Goal: Task Accomplishment & Management: Use online tool/utility

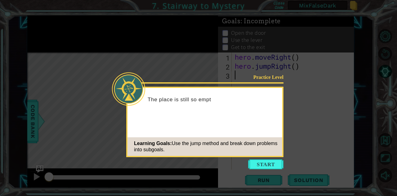
click at [276, 162] on button "Start" at bounding box center [265, 164] width 35 height 10
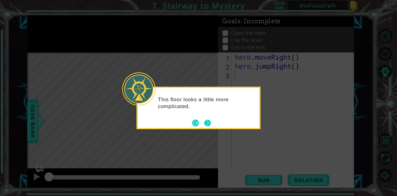
click at [211, 121] on button "Next" at bounding box center [207, 122] width 7 height 7
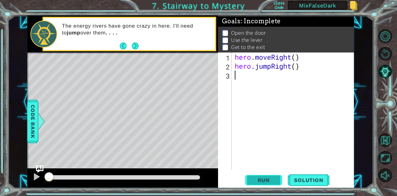
click at [264, 182] on span "Run" at bounding box center [264, 180] width 25 height 6
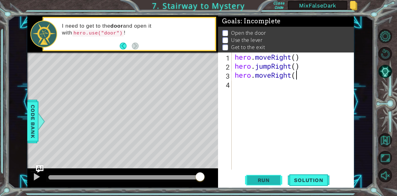
type textarea "hero.moveRight()"
type textarea "hero.moveUp()"
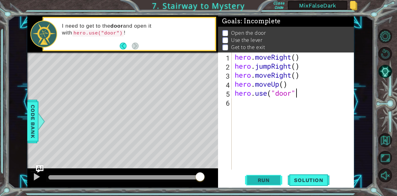
type textarea "hero.use("door")"
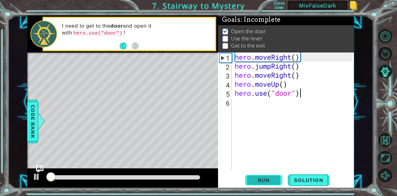
scroll to position [5, 0]
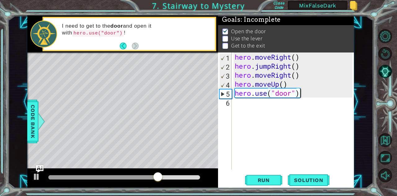
click at [278, 138] on div "hero . moveRight ( ) hero . jumpRight ( ) hero . moveRight ( ) hero . moveUp ( …" at bounding box center [295, 119] width 122 height 135
type textarea "hero.moveUp(2)"
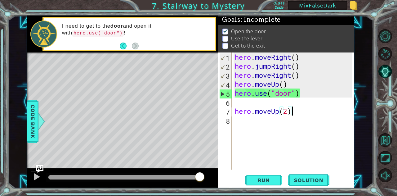
scroll to position [0, 0]
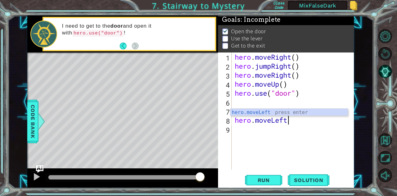
type textarea "hero.moveLeft()"
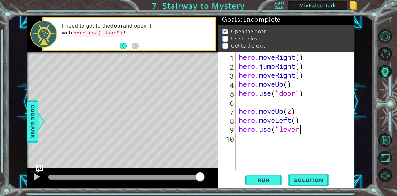
scroll to position [0, 3]
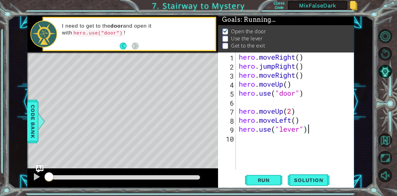
type textarea "hero.use("lever")"
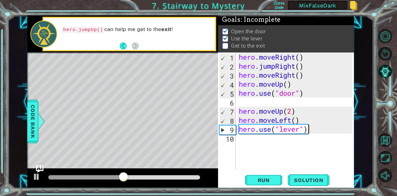
click at [278, 138] on div "hero . moveRight ( ) hero . jumpRight ( ) hero . moveRight ( ) hero . moveUp ( …" at bounding box center [297, 119] width 118 height 135
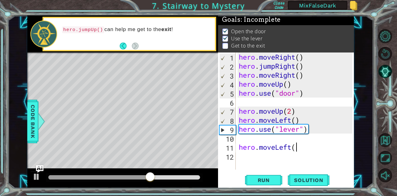
type textarea "hero.moveLeft()"
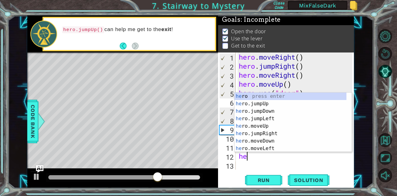
type textarea "h"
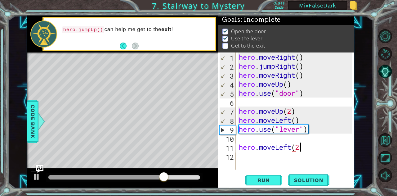
type textarea "hero.moveLeft(2)"
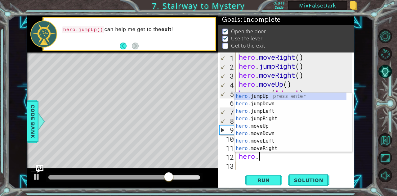
scroll to position [0, 1]
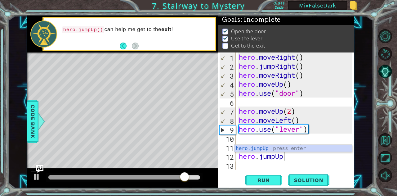
type textarea "hero.jumpUp()"
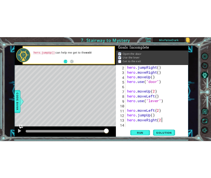
scroll to position [0, 3]
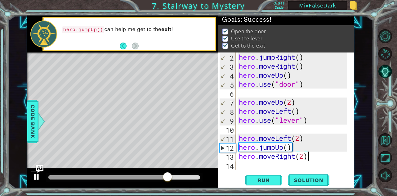
type textarea "hero.moveRight(2)"
click at [34, 181] on div at bounding box center [37, 177] width 8 height 8
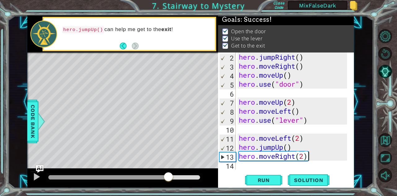
scroll to position [9, 0]
click at [173, 176] on div at bounding box center [173, 177] width 11 height 11
click at [202, 177] on body "1 ההההההההההההההההההההההההההההההההההההההההההההההההההההההההההההההההההההההההההההה…" at bounding box center [198, 98] width 397 height 196
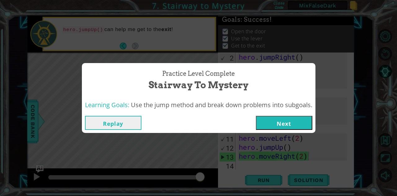
click at [281, 128] on button "Next" at bounding box center [284, 123] width 56 height 14
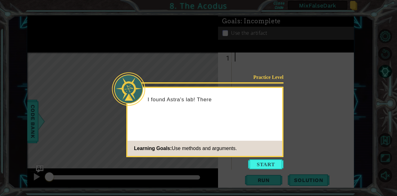
click at [269, 169] on icon at bounding box center [198, 98] width 397 height 196
click at [268, 167] on button "Start" at bounding box center [265, 164] width 35 height 10
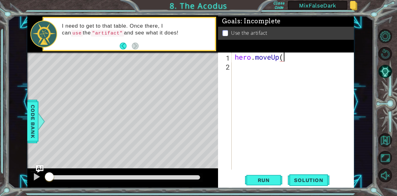
scroll to position [0, 2]
type textarea "hero.moveUp(2)"
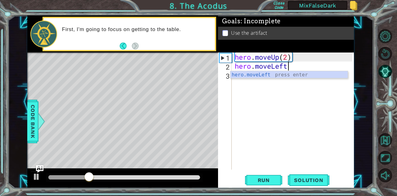
type textarea "hero.moveLeft()"
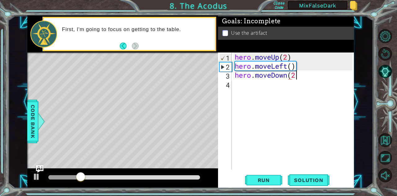
type textarea "hero.moveDown(2)"
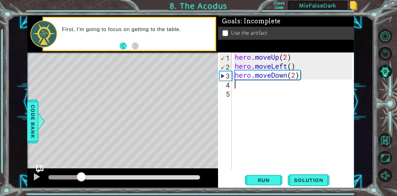
drag, startPoint x: 63, startPoint y: 179, endPoint x: 81, endPoint y: 179, distance: 18.3
click at [81, 179] on div at bounding box center [81, 177] width 11 height 11
type textarea "hero.jumpLeft()"
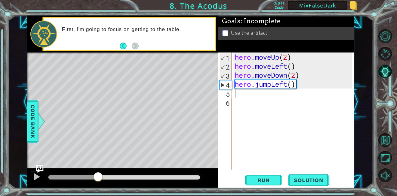
drag, startPoint x: 60, startPoint y: 177, endPoint x: 102, endPoint y: 178, distance: 41.6
click at [102, 178] on div at bounding box center [97, 177] width 11 height 11
click at [270, 118] on div "hero . moveUp ( 2 ) hero . moveLeft ( ) hero . moveDown ( 2 ) hero . jumpLeft (…" at bounding box center [295, 119] width 122 height 135
type textarea "hero.moveUp(2)"
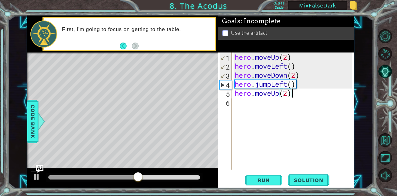
scroll to position [0, 0]
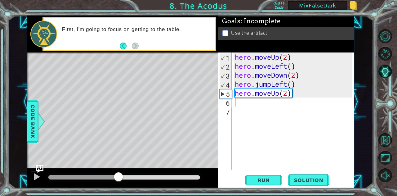
drag, startPoint x: 58, startPoint y: 181, endPoint x: 119, endPoint y: 176, distance: 61.3
click at [119, 176] on div at bounding box center [118, 177] width 11 height 11
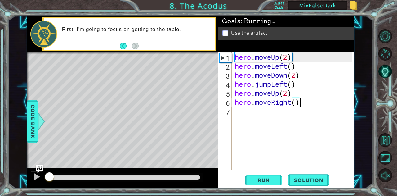
type textarea "hero.moveRight()"
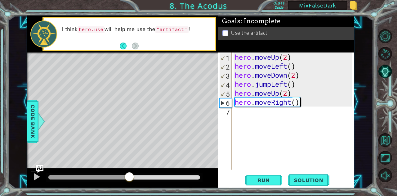
drag, startPoint x: 63, startPoint y: 180, endPoint x: 129, endPoint y: 178, distance: 66.4
click at [129, 178] on div at bounding box center [129, 177] width 11 height 11
click at [243, 122] on div "hero . moveUp ( 2 ) hero . moveLeft ( ) hero . moveDown ( 2 ) hero . jumpLeft (…" at bounding box center [295, 119] width 122 height 135
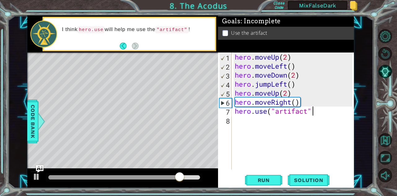
scroll to position [0, 3]
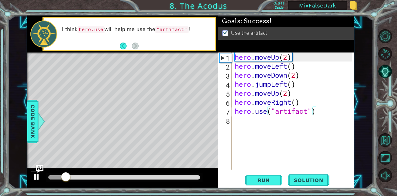
type textarea "hero.use("artifact")"
click at [33, 180] on div at bounding box center [37, 177] width 8 height 8
